Goal: Task Accomplishment & Management: Use online tool/utility

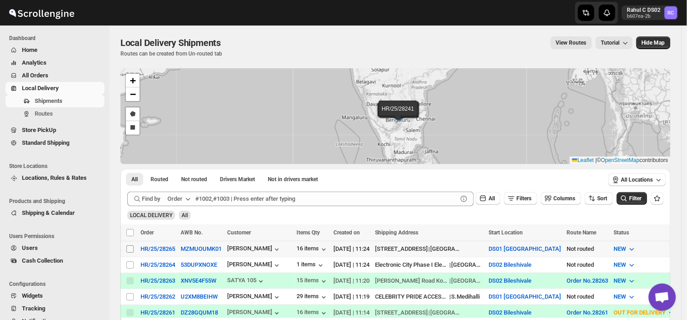
click at [130, 248] on input "Select shipment" at bounding box center [129, 249] width 7 height 7
checkbox input "true"
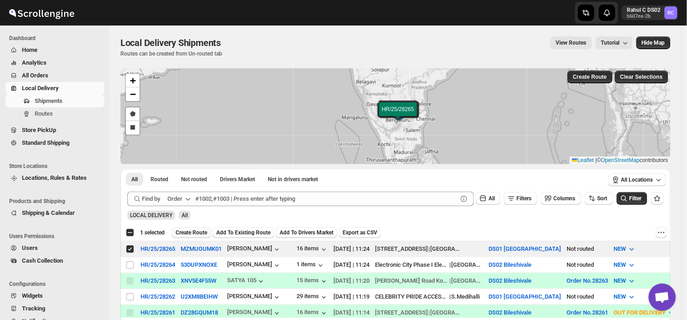
click at [191, 234] on span "Create Route" at bounding box center [191, 232] width 31 height 7
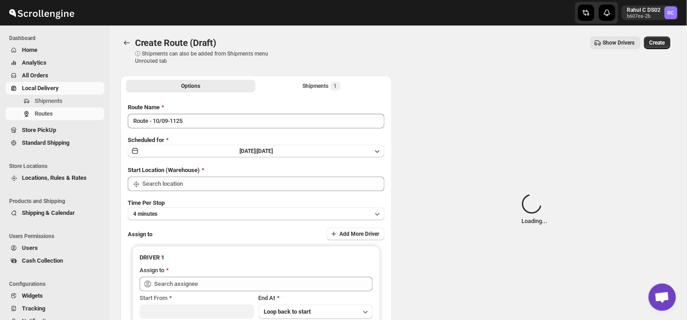
type input "DS01 [GEOGRAPHIC_DATA]"
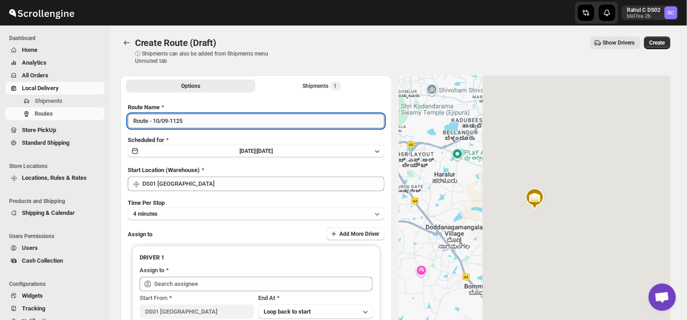
click at [189, 121] on input "Route - 10/09-1125" at bounding box center [256, 121] width 257 height 15
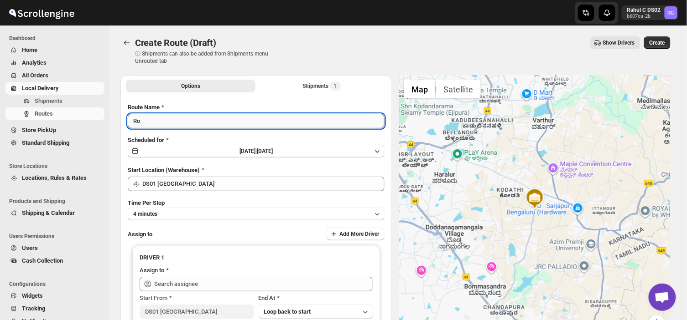
type input "R"
type input "Order no 28265"
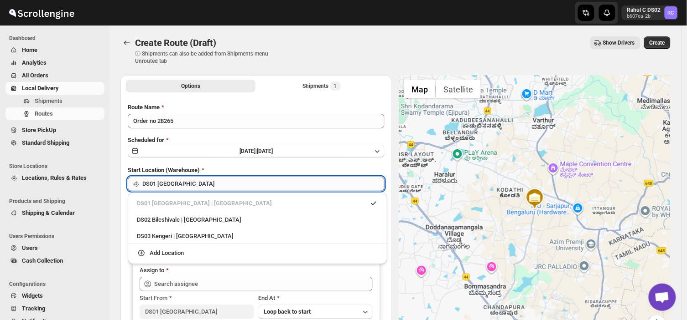
click at [194, 186] on input "DS01 [GEOGRAPHIC_DATA]" at bounding box center [263, 184] width 242 height 15
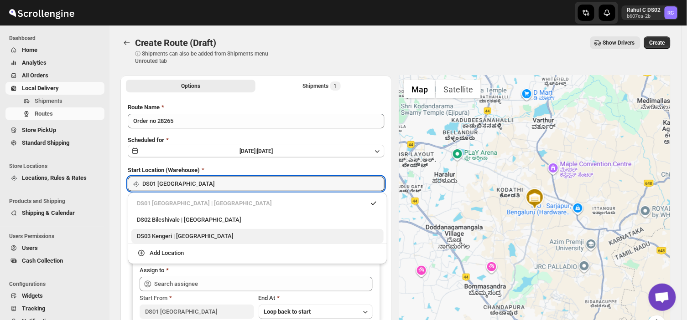
click at [158, 240] on div "DS03 Kengeri | [GEOGRAPHIC_DATA]" at bounding box center [257, 236] width 241 height 9
type input "DS03 Kengeri"
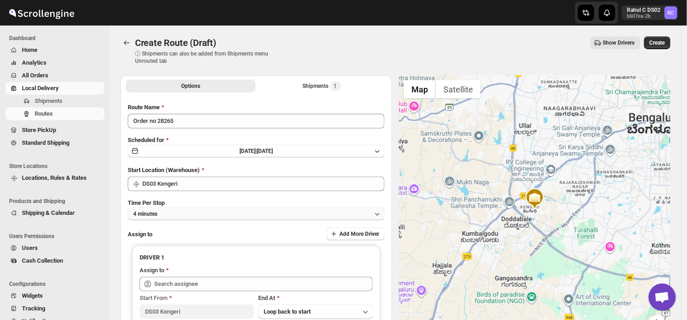
click at [183, 215] on button "4 minutes" at bounding box center [256, 214] width 257 height 13
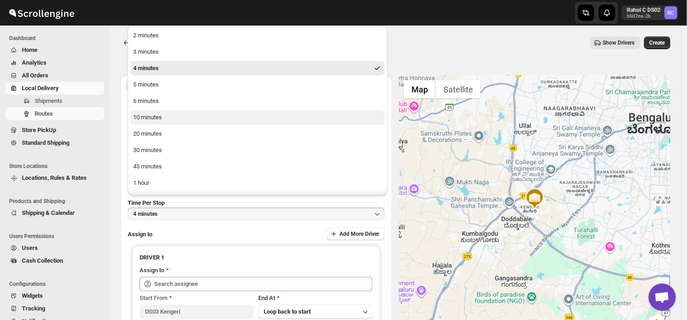
click at [167, 115] on button "10 minutes" at bounding box center [257, 117] width 254 height 15
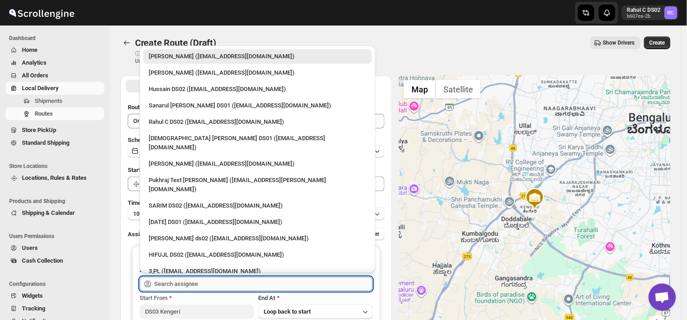
click at [212, 280] on input "text" at bounding box center [263, 284] width 218 height 15
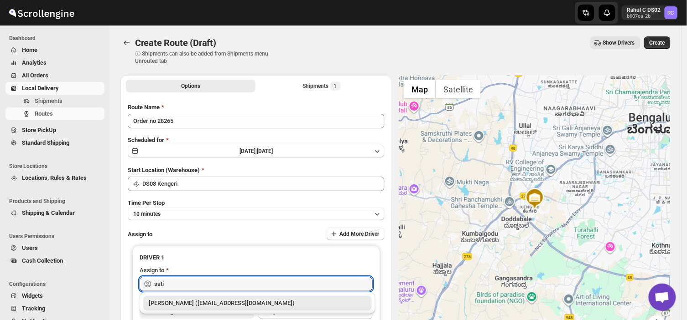
click at [239, 305] on div "[PERSON_NAME] ([EMAIL_ADDRESS][DOMAIN_NAME])" at bounding box center [257, 303] width 217 height 9
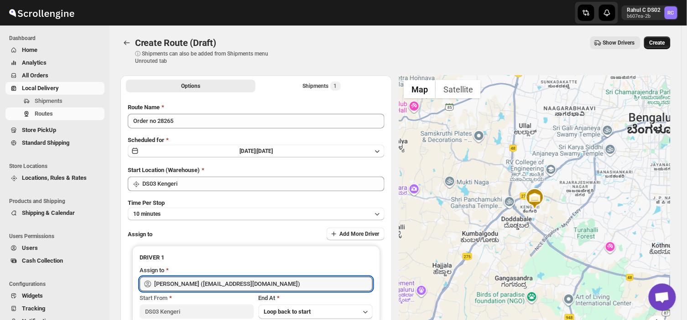
type input "[PERSON_NAME] ([EMAIL_ADDRESS][DOMAIN_NAME])"
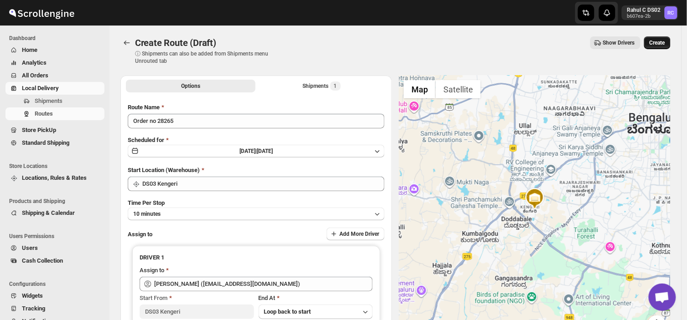
click at [662, 39] on span "Create" at bounding box center [656, 42] width 15 height 7
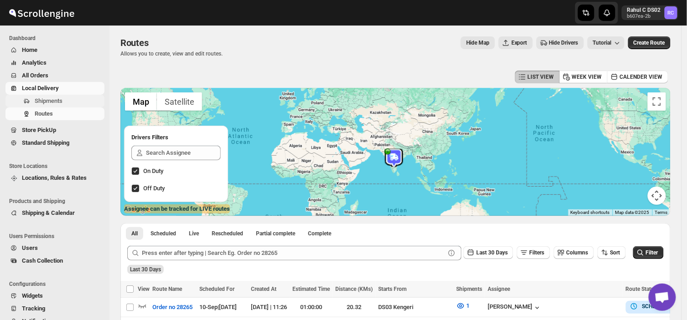
click at [60, 98] on span "Shipments" at bounding box center [49, 101] width 28 height 7
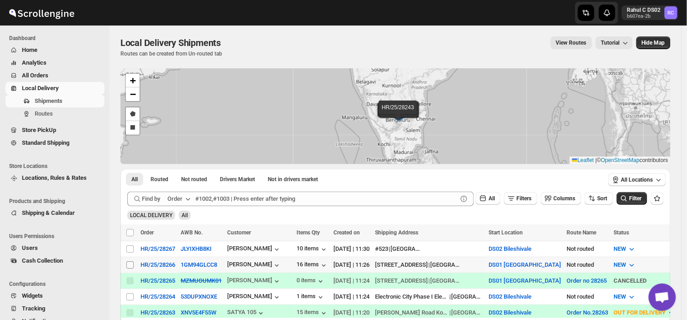
click at [131, 263] on input "Select shipment" at bounding box center [129, 265] width 7 height 7
checkbox input "true"
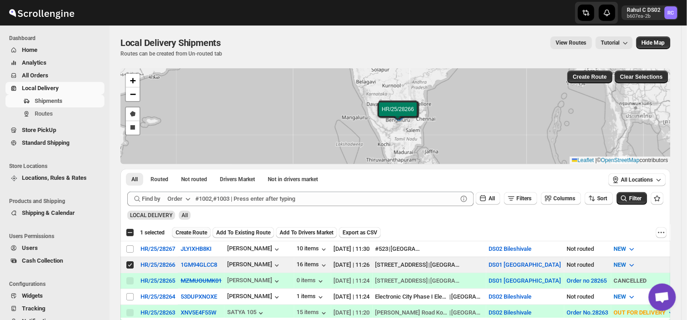
click at [192, 230] on span "Create Route" at bounding box center [191, 232] width 31 height 7
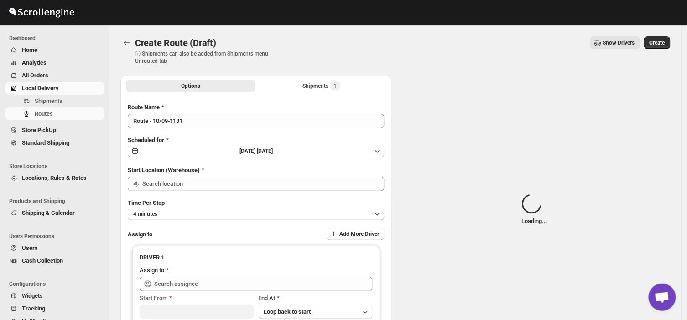
type input "DS01 [GEOGRAPHIC_DATA]"
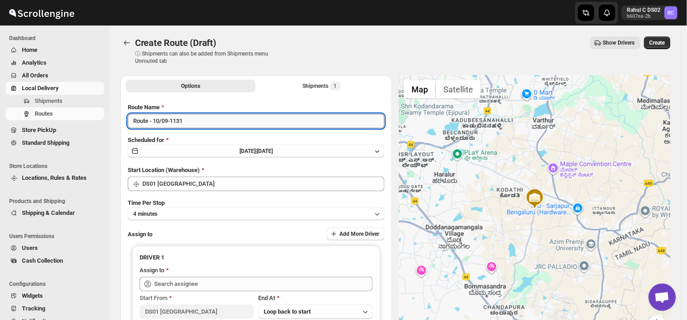
click at [187, 122] on input "Route - 10/09-1131" at bounding box center [256, 121] width 257 height 15
type input "R"
type input "Order no 28266"
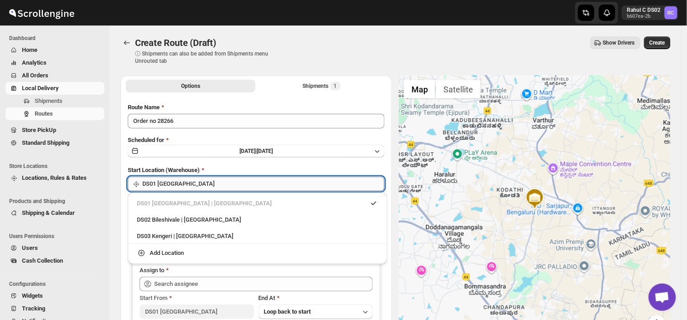
click at [197, 181] on input "DS01 [GEOGRAPHIC_DATA]" at bounding box center [263, 184] width 242 height 15
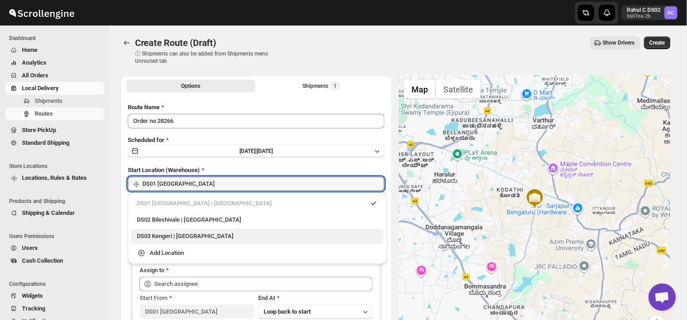
click at [157, 236] on div "DS03 Kengeri | [GEOGRAPHIC_DATA]" at bounding box center [257, 236] width 241 height 9
type input "DS03 Kengeri"
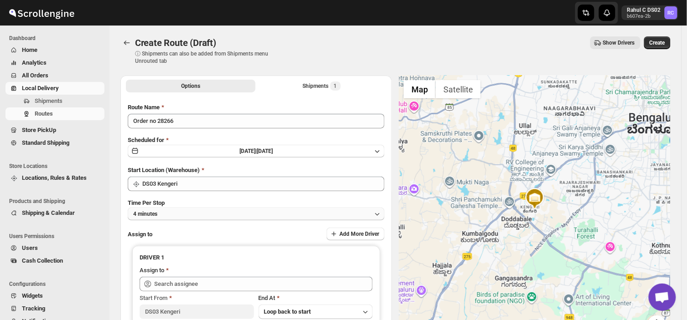
click at [179, 213] on button "4 minutes" at bounding box center [256, 214] width 257 height 13
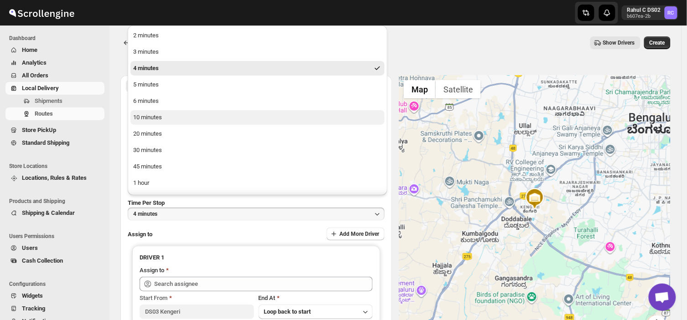
click at [153, 120] on div "10 minutes" at bounding box center [147, 117] width 29 height 9
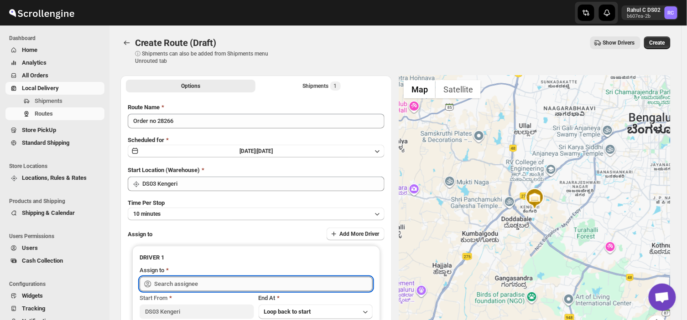
click at [224, 281] on input "text" at bounding box center [263, 284] width 218 height 15
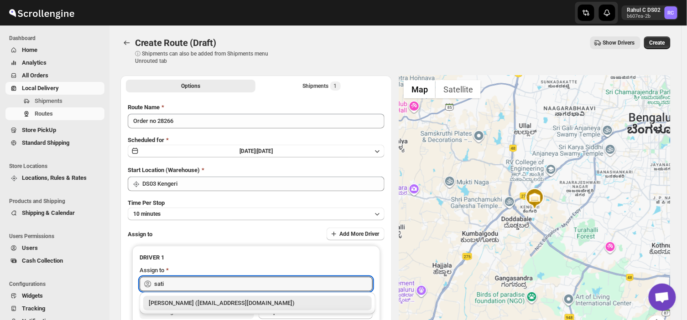
click at [242, 303] on div "[PERSON_NAME] ([EMAIL_ADDRESS][DOMAIN_NAME])" at bounding box center [257, 303] width 217 height 9
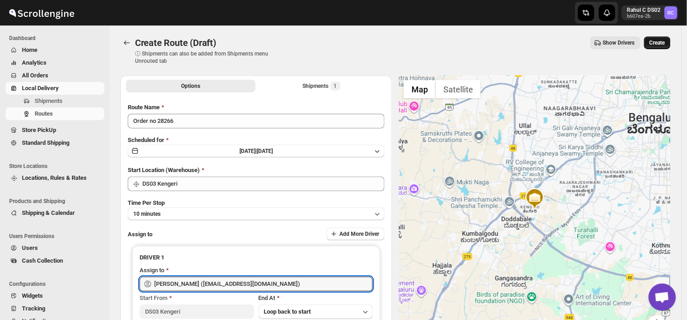
type input "[PERSON_NAME] ([EMAIL_ADDRESS][DOMAIN_NAME])"
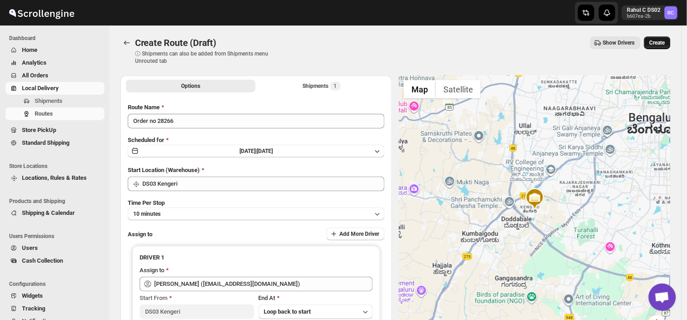
click at [662, 42] on span "Create" at bounding box center [656, 42] width 15 height 7
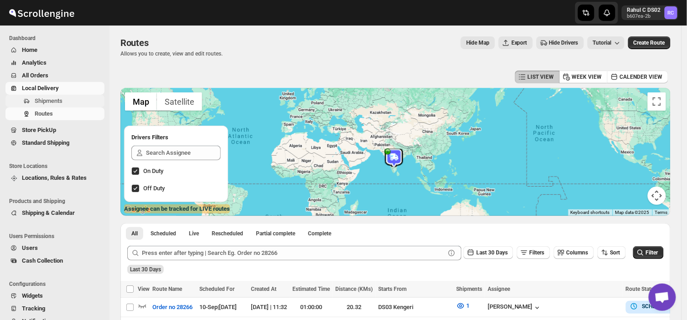
click at [57, 103] on span "Shipments" at bounding box center [49, 101] width 28 height 7
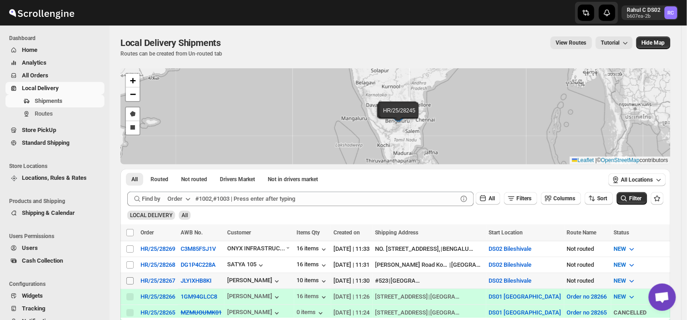
click at [126, 279] on input "Select shipment" at bounding box center [129, 281] width 7 height 7
checkbox input "true"
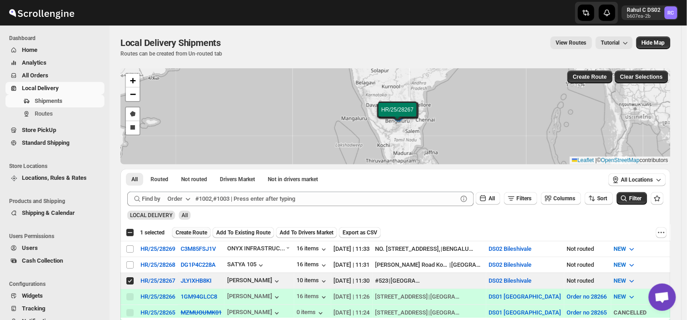
click at [186, 233] on span "Create Route" at bounding box center [191, 232] width 31 height 7
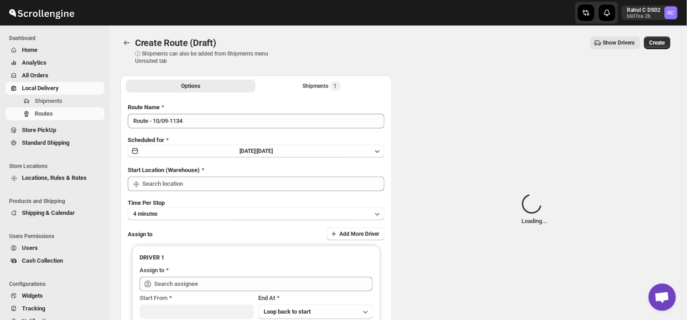
type input "DS02 Bileshivale"
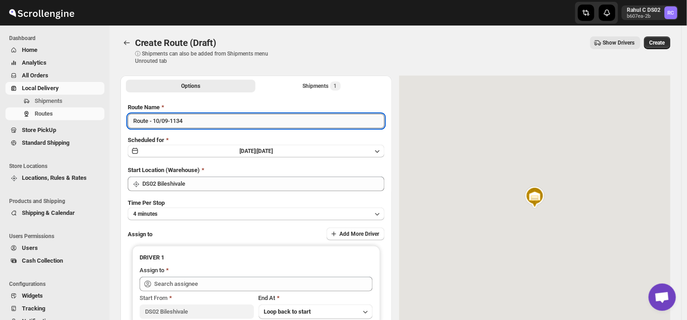
click at [192, 118] on input "Route - 10/09-1134" at bounding box center [256, 121] width 257 height 15
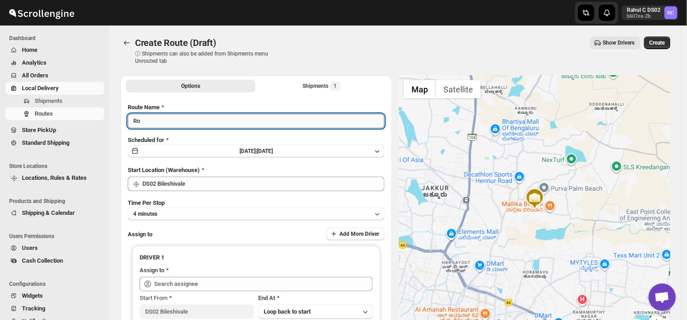
type input "R"
type input "Order no 28267"
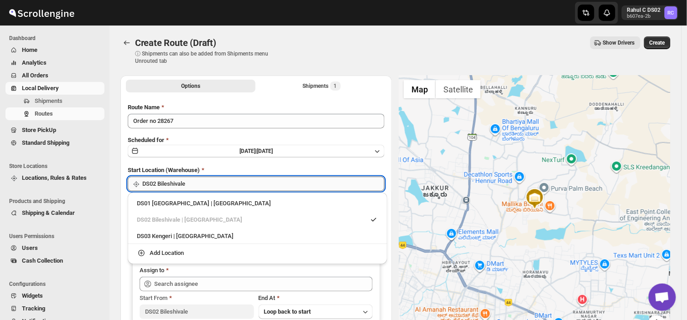
click at [209, 184] on input "DS02 Bileshivale" at bounding box center [263, 184] width 242 height 15
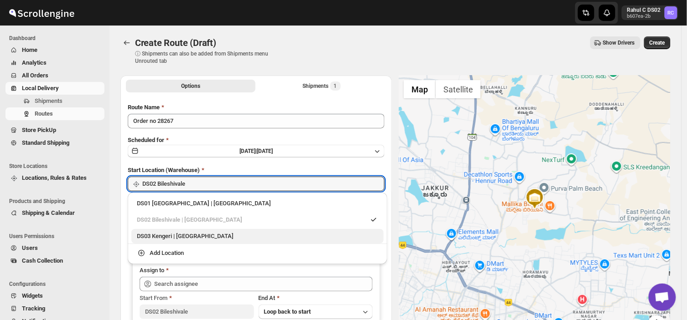
click at [181, 234] on div "DS03 Kengeri | [GEOGRAPHIC_DATA]" at bounding box center [257, 236] width 241 height 9
type input "DS03 Kengeri"
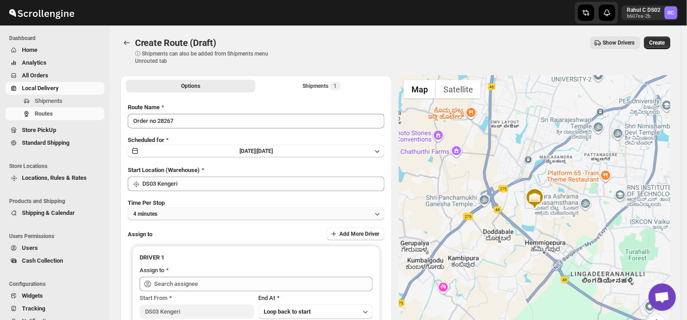
click at [169, 211] on button "4 minutes" at bounding box center [256, 214] width 257 height 13
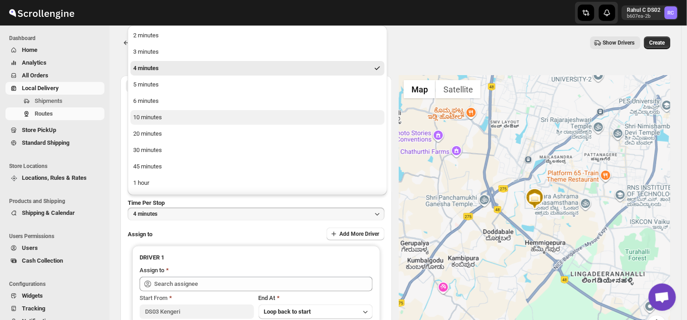
click at [154, 117] on div "10 minutes" at bounding box center [147, 117] width 29 height 9
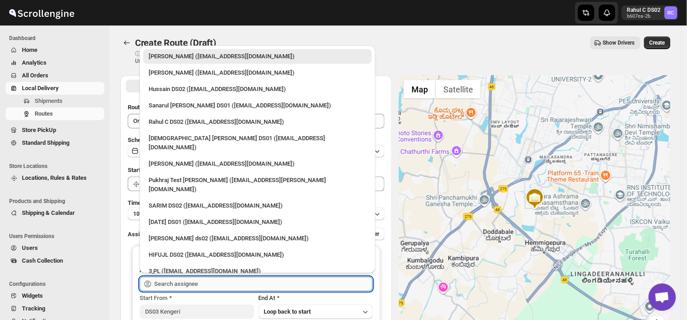
click at [202, 285] on input "text" at bounding box center [263, 284] width 218 height 15
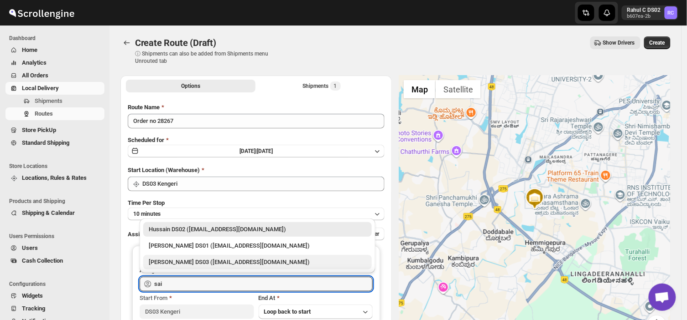
click at [175, 262] on div "[PERSON_NAME] DS03 ([EMAIL_ADDRESS][DOMAIN_NAME])" at bounding box center [257, 262] width 217 height 9
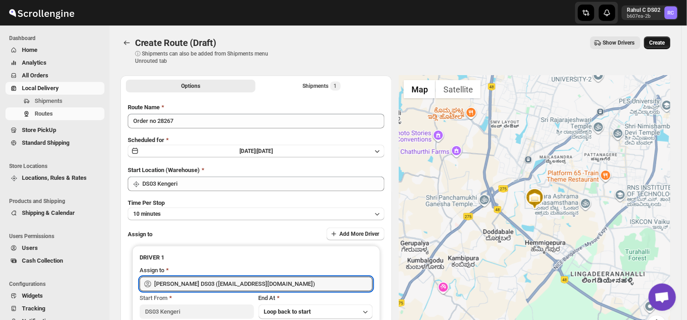
type input "[PERSON_NAME] DS03 ([EMAIL_ADDRESS][DOMAIN_NAME])"
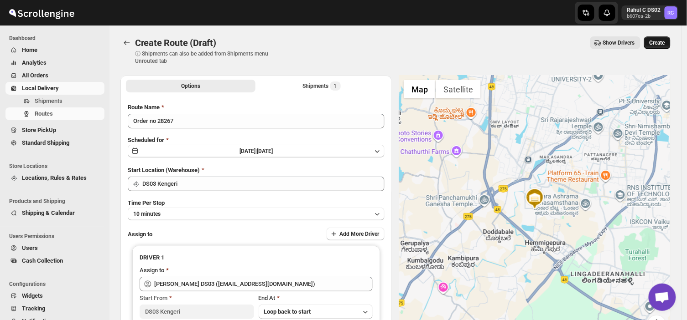
click at [661, 41] on span "Create" at bounding box center [656, 42] width 15 height 7
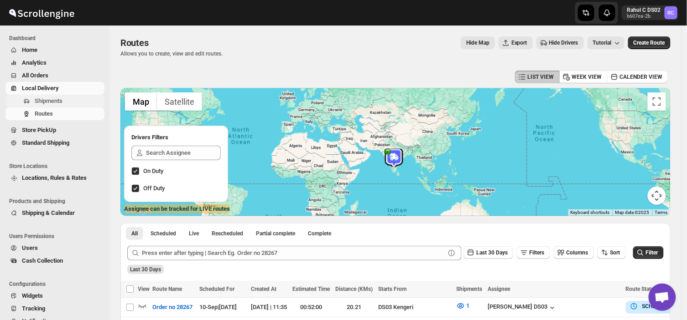
click at [60, 99] on span "Shipments" at bounding box center [49, 101] width 28 height 7
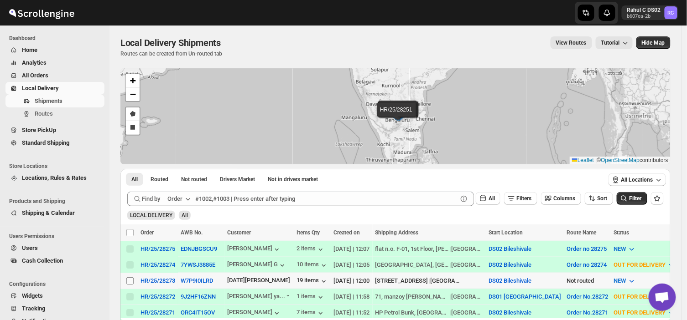
click at [129, 281] on input "Select shipment" at bounding box center [129, 281] width 7 height 7
checkbox input "true"
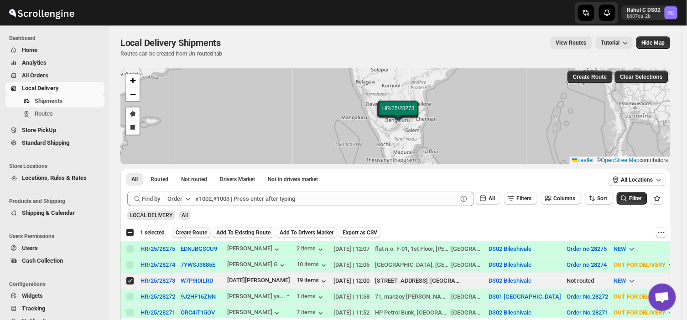
click at [188, 229] on span "Create Route" at bounding box center [191, 232] width 31 height 7
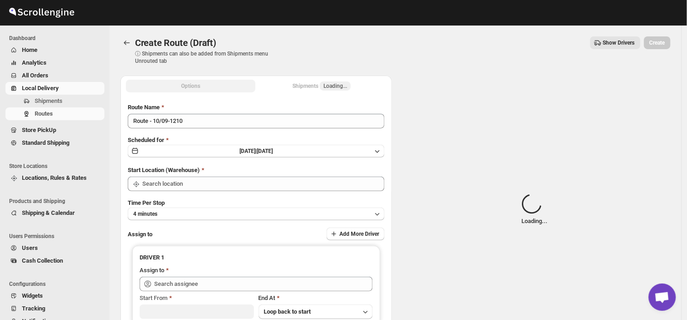
type input "DS02 Bileshivale"
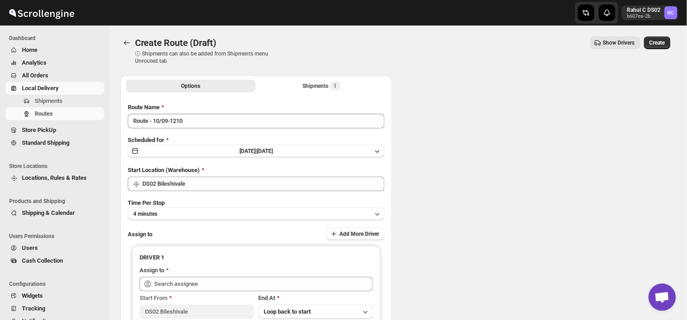
type input "DS02 Bileshivale"
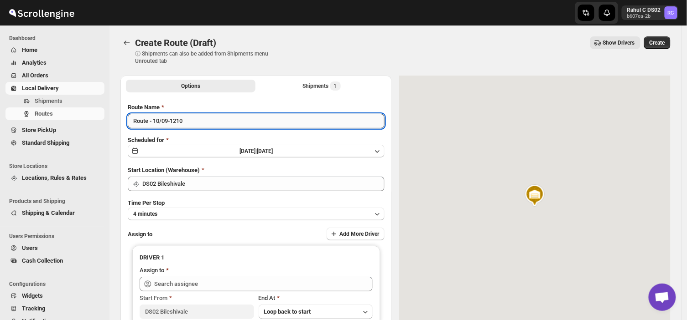
click at [188, 124] on input "Route - 10/09-1210" at bounding box center [256, 121] width 257 height 15
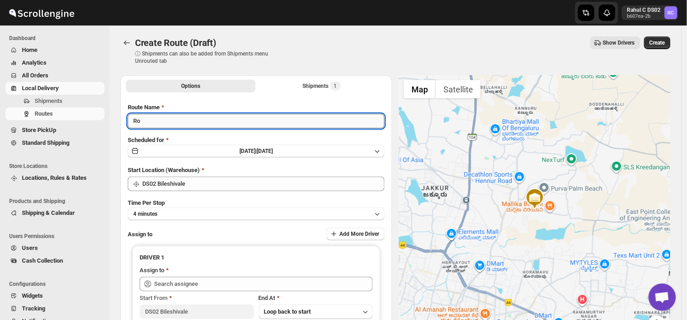
type input "R"
type input "Order no28273"
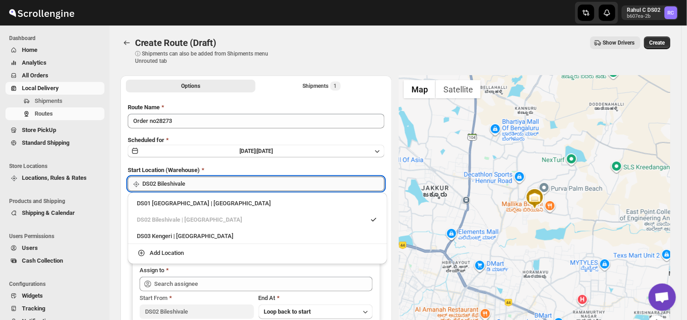
click at [203, 190] on input "DS02 Bileshivale" at bounding box center [263, 184] width 242 height 15
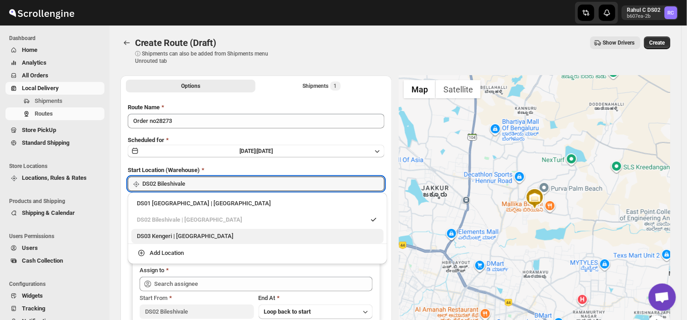
click at [169, 235] on div "DS03 Kengeri | [GEOGRAPHIC_DATA]" at bounding box center [257, 236] width 241 height 9
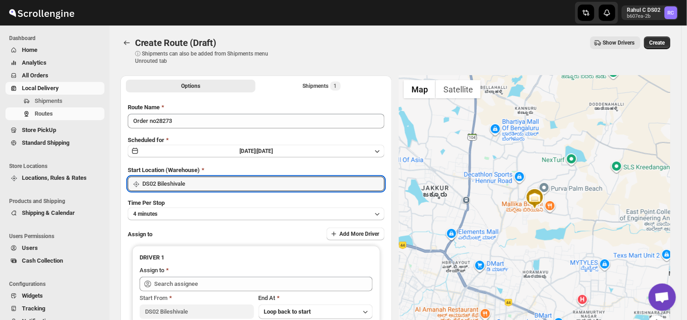
type input "DS03 Kengeri"
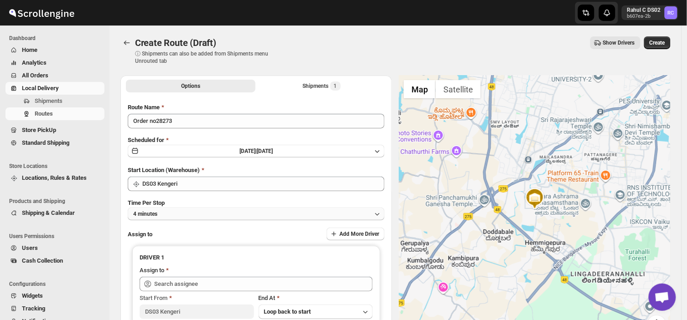
click at [177, 213] on button "4 minutes" at bounding box center [256, 214] width 257 height 13
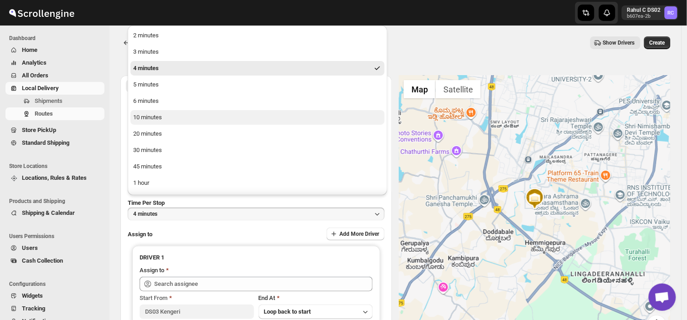
click at [171, 118] on button "10 minutes" at bounding box center [257, 117] width 254 height 15
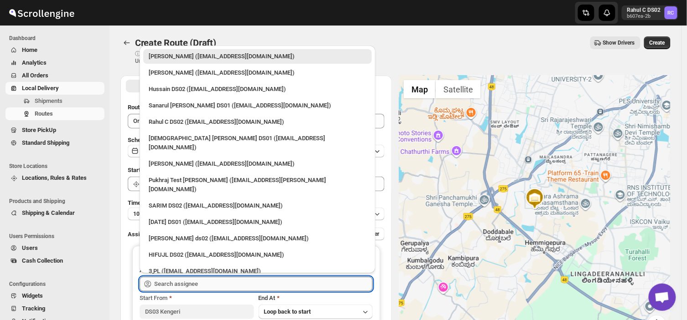
click at [210, 283] on input "text" at bounding box center [263, 284] width 218 height 15
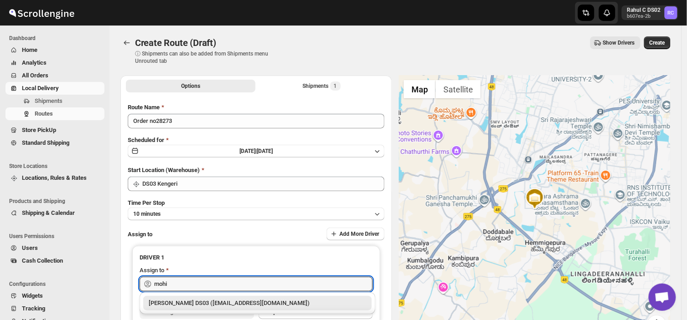
click at [222, 304] on div "[PERSON_NAME] DS03 ([EMAIL_ADDRESS][DOMAIN_NAME])" at bounding box center [257, 303] width 217 height 9
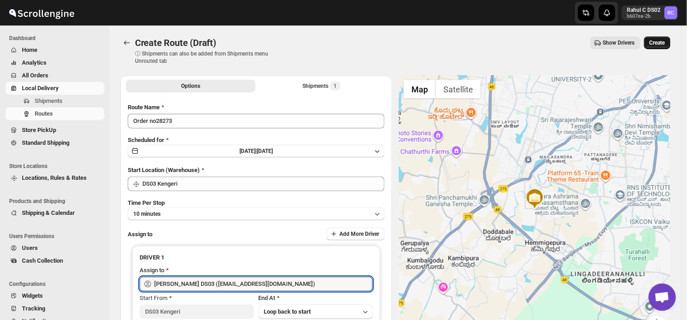
type input "[PERSON_NAME] DS03 ([EMAIL_ADDRESS][DOMAIN_NAME])"
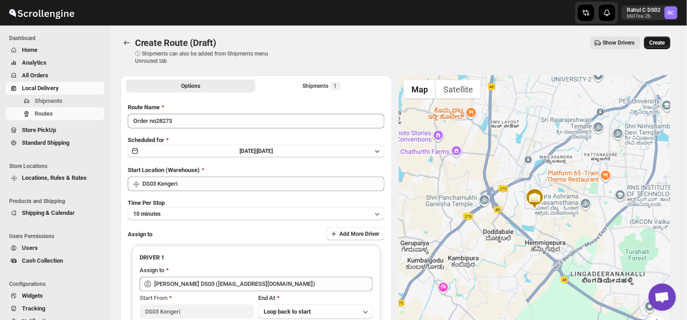
click at [661, 40] on span "Create" at bounding box center [656, 42] width 15 height 7
